Goal: Task Accomplishment & Management: Manage account settings

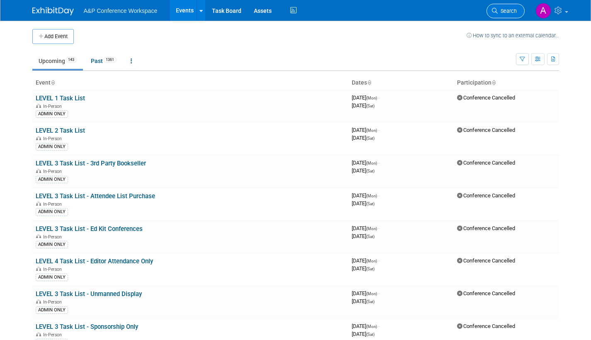
click at [510, 12] on span "Search" at bounding box center [507, 11] width 19 height 6
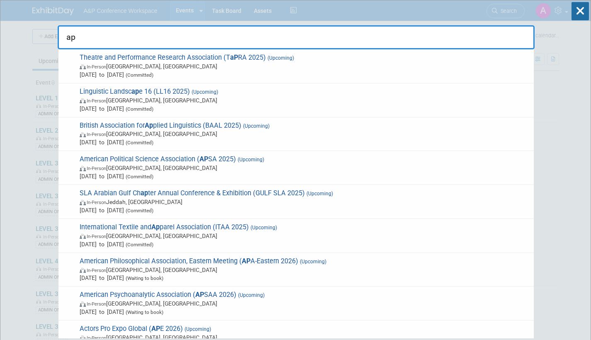
type input "a"
click at [582, 10] on icon at bounding box center [580, 11] width 17 height 18
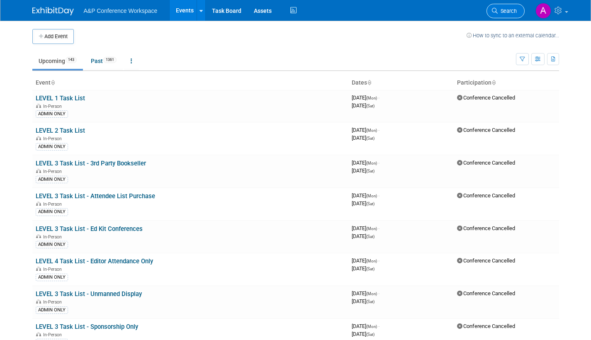
click at [498, 12] on span "Search" at bounding box center [507, 11] width 19 height 6
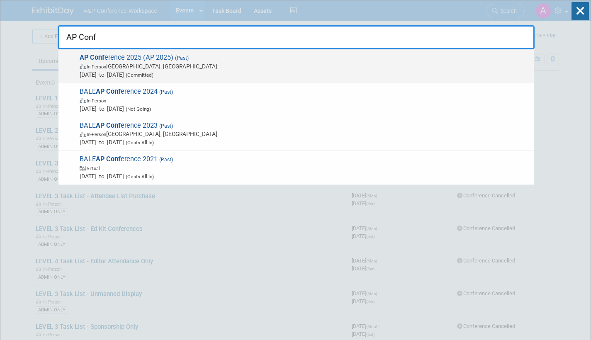
type input "AP Conf"
click at [200, 66] on span "In-Person [GEOGRAPHIC_DATA], [GEOGRAPHIC_DATA]" at bounding box center [305, 66] width 450 height 8
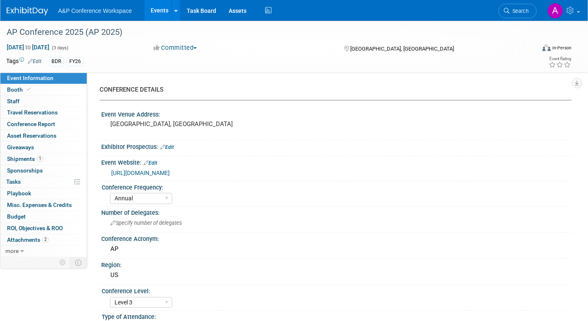
select select "Annual"
select select "Level 3"
select select "Presentation Slot"
select select "Schools"
select select "Bloomsbury Digital Resources"
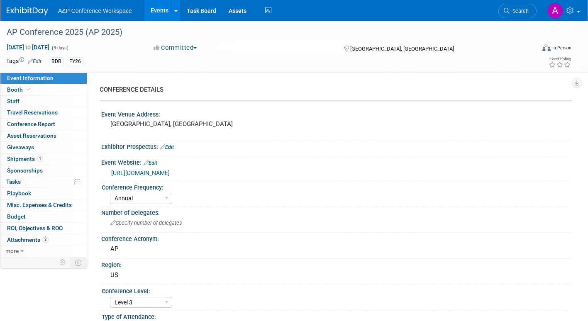
select select "[PERSON_NAME]"
select select "Mark Strong"
select select "BDR Product Awareness and Trial Generation​"
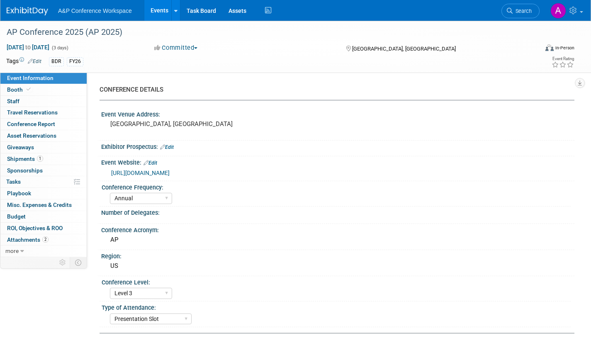
select select "Annual"
select select "Level 3"
select select "Presentation Slot"
select select "Schools"
select select "Bloomsbury Digital Resources"
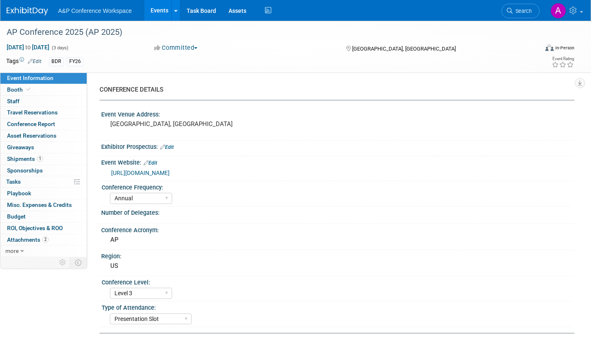
select select "[PERSON_NAME]"
select select "BDR Product Awareness and Trial Generation​"
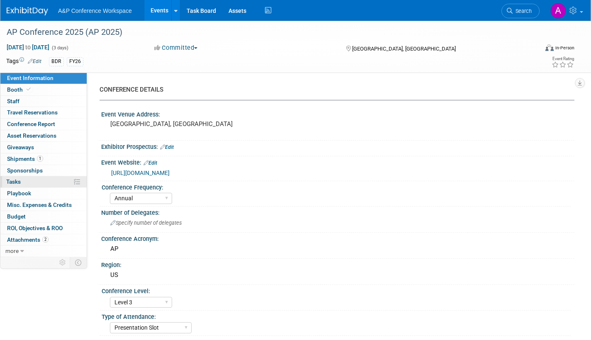
click at [14, 182] on span "Tasks 0%" at bounding box center [13, 181] width 15 height 7
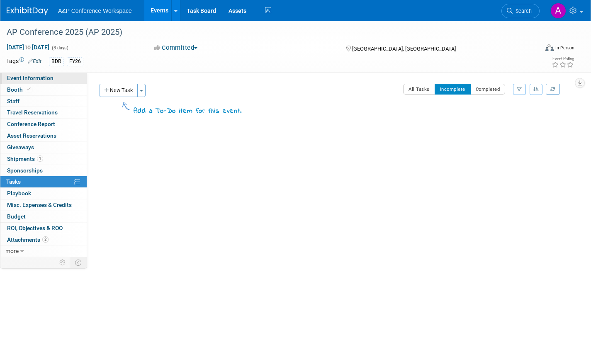
click at [56, 78] on link "Event Information" at bounding box center [43, 78] width 86 height 11
select select "Annual"
select select "Level 3"
select select "Presentation Slot"
select select "Schools"
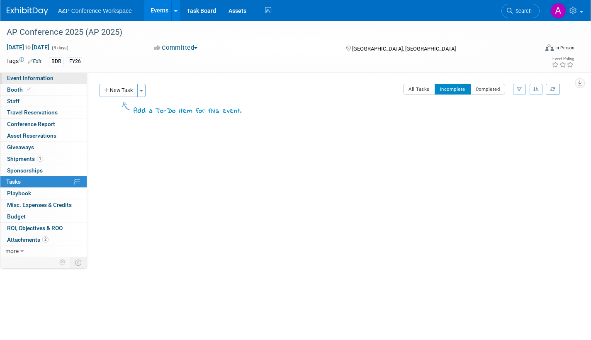
select select "Bloomsbury Digital Resources"
select select "Amanda Oney"
select select "Mark Strong"
select select "BDR Product Awareness and Trial Generation​"
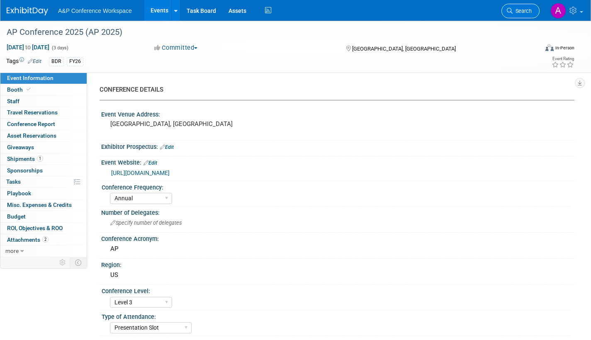
click at [516, 14] on link "Search" at bounding box center [521, 11] width 38 height 15
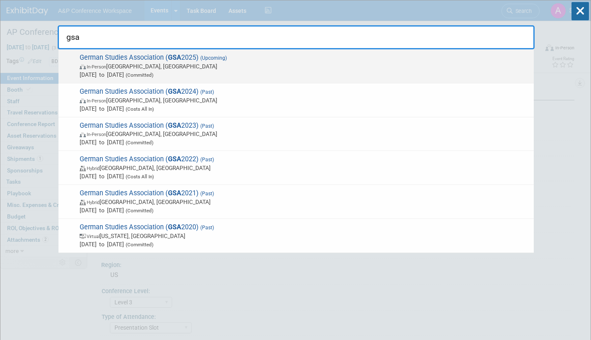
type input "gsa"
click at [243, 66] on span "In-Person Arlington, VA" at bounding box center [305, 66] width 450 height 8
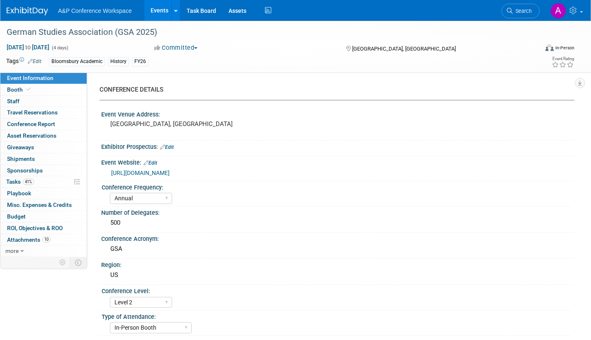
select select "Annual"
select select "Level 2"
select select "In-Person Booth"
select select "History"
select select "Bloomsbury Academic"
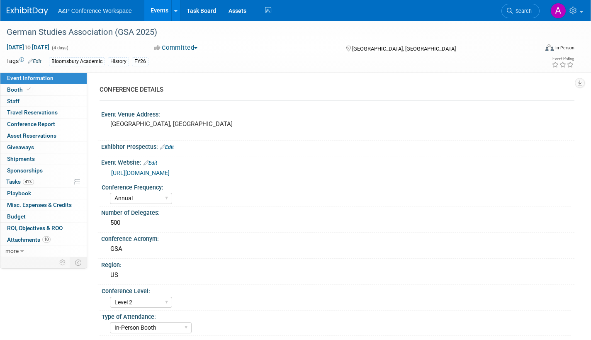
select select "[PERSON_NAME]"
select select "Caitlin Flint"
select select "Brand/Subject Presence​"
click at [17, 181] on span "Tasks 41%" at bounding box center [20, 181] width 28 height 7
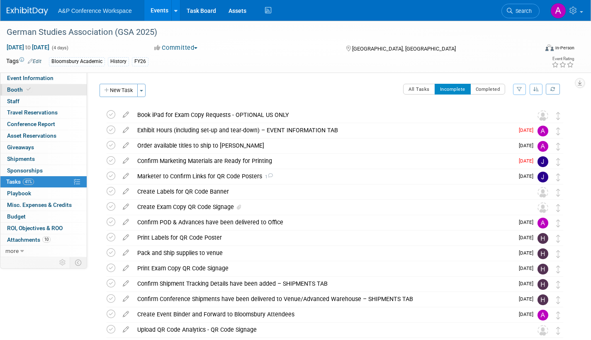
click at [20, 90] on span "Booth" at bounding box center [19, 89] width 25 height 7
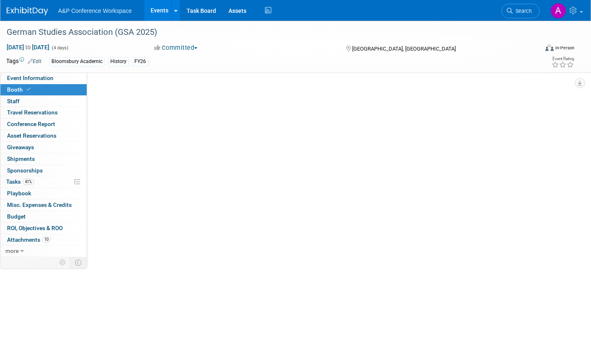
select select "CUAP"
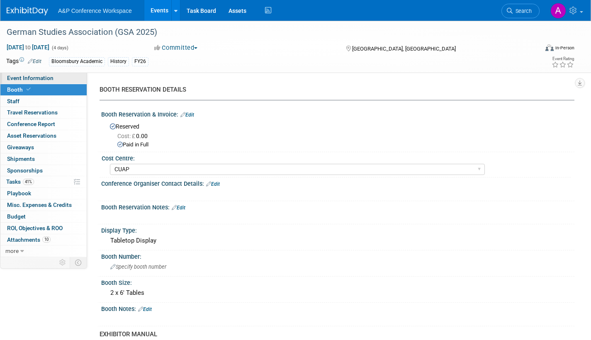
click at [54, 79] on link "Event Information" at bounding box center [43, 78] width 86 height 11
select select "Annual"
select select "Level 2"
select select "In-Person Booth"
select select "History"
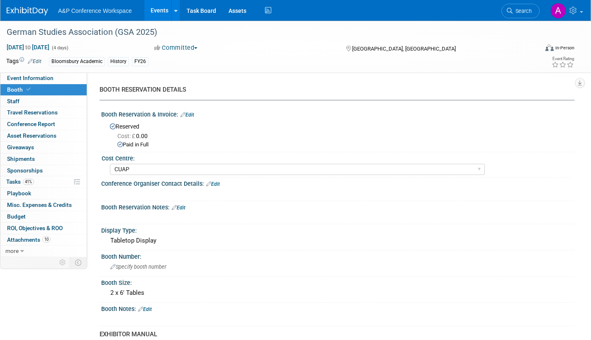
select select "Bloomsbury Academic"
select select "Amanda Oney"
select select "Joe Kreuser"
select select "Caitlin Flint"
select select "Brand/Subject Presence​"
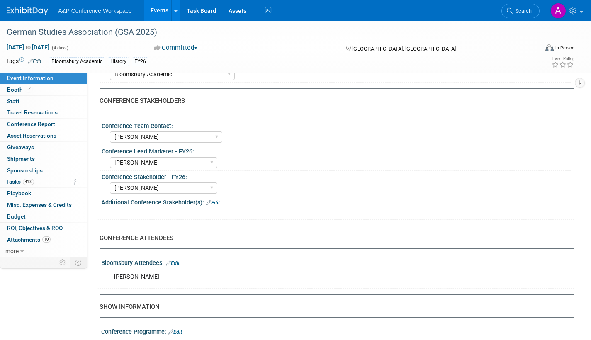
scroll to position [332, 0]
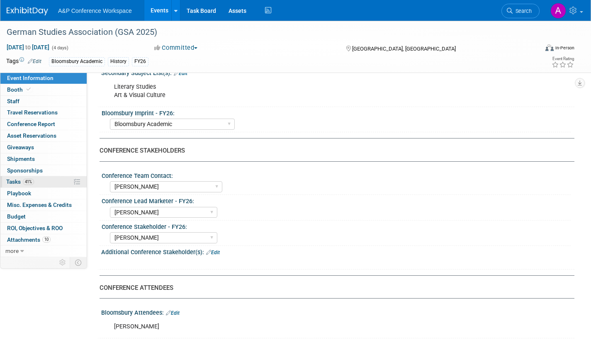
click at [3, 182] on link "41% Tasks 41%" at bounding box center [43, 181] width 86 height 11
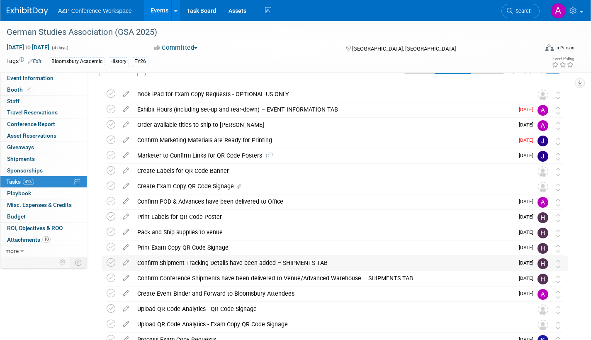
scroll to position [1, 0]
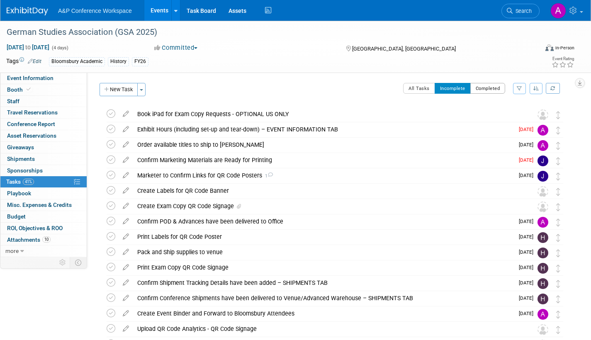
click at [489, 83] on button "Completed" at bounding box center [488, 88] width 35 height 11
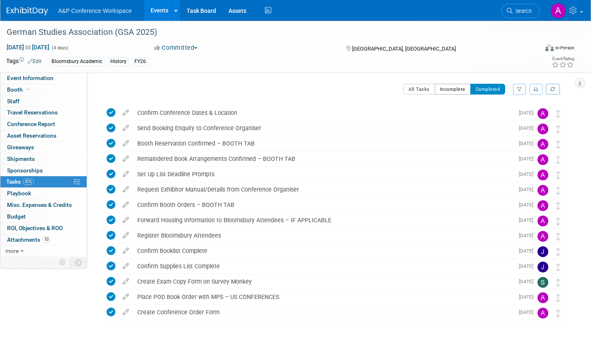
click at [450, 88] on button "Incomplete" at bounding box center [453, 89] width 36 height 11
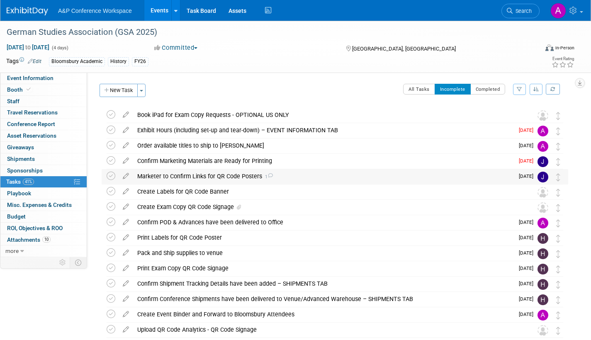
click at [269, 174] on icon at bounding box center [270, 175] width 5 height 5
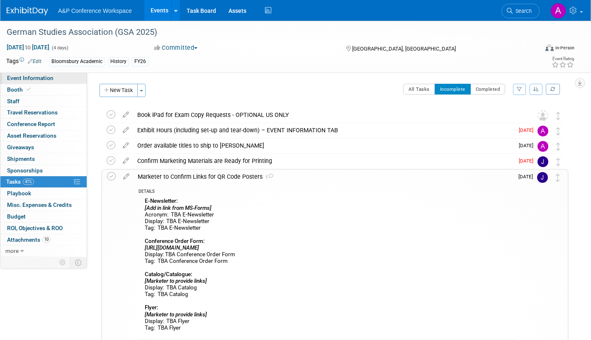
click at [16, 78] on span "Event Information" at bounding box center [30, 78] width 46 height 7
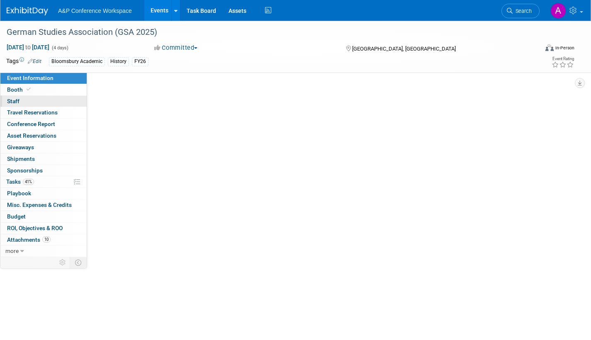
select select "Annual"
select select "Level 2"
select select "In-Person Booth"
select select "History"
select select "Bloomsbury Academic"
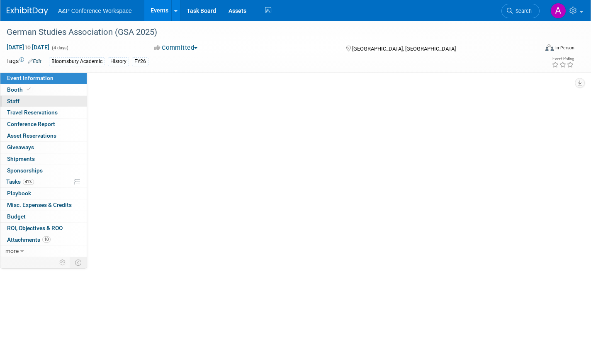
select select "Amanda Oney"
select select "Joe Kreuser"
select select "Caitlin Flint"
select select "Brand/Subject Presence​"
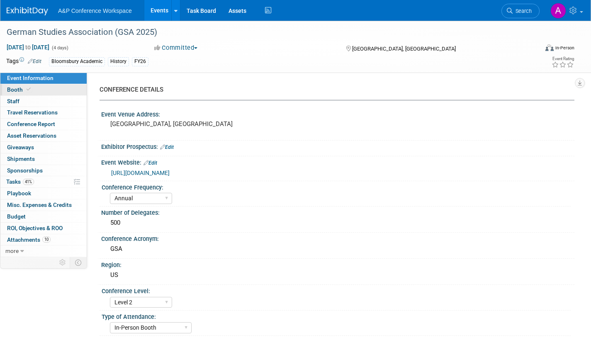
click at [20, 87] on span "Booth" at bounding box center [19, 89] width 25 height 7
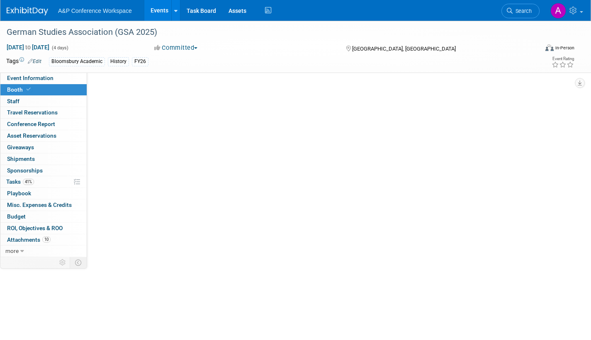
select select "CUAP"
